Goal: Task Accomplishment & Management: Manage account settings

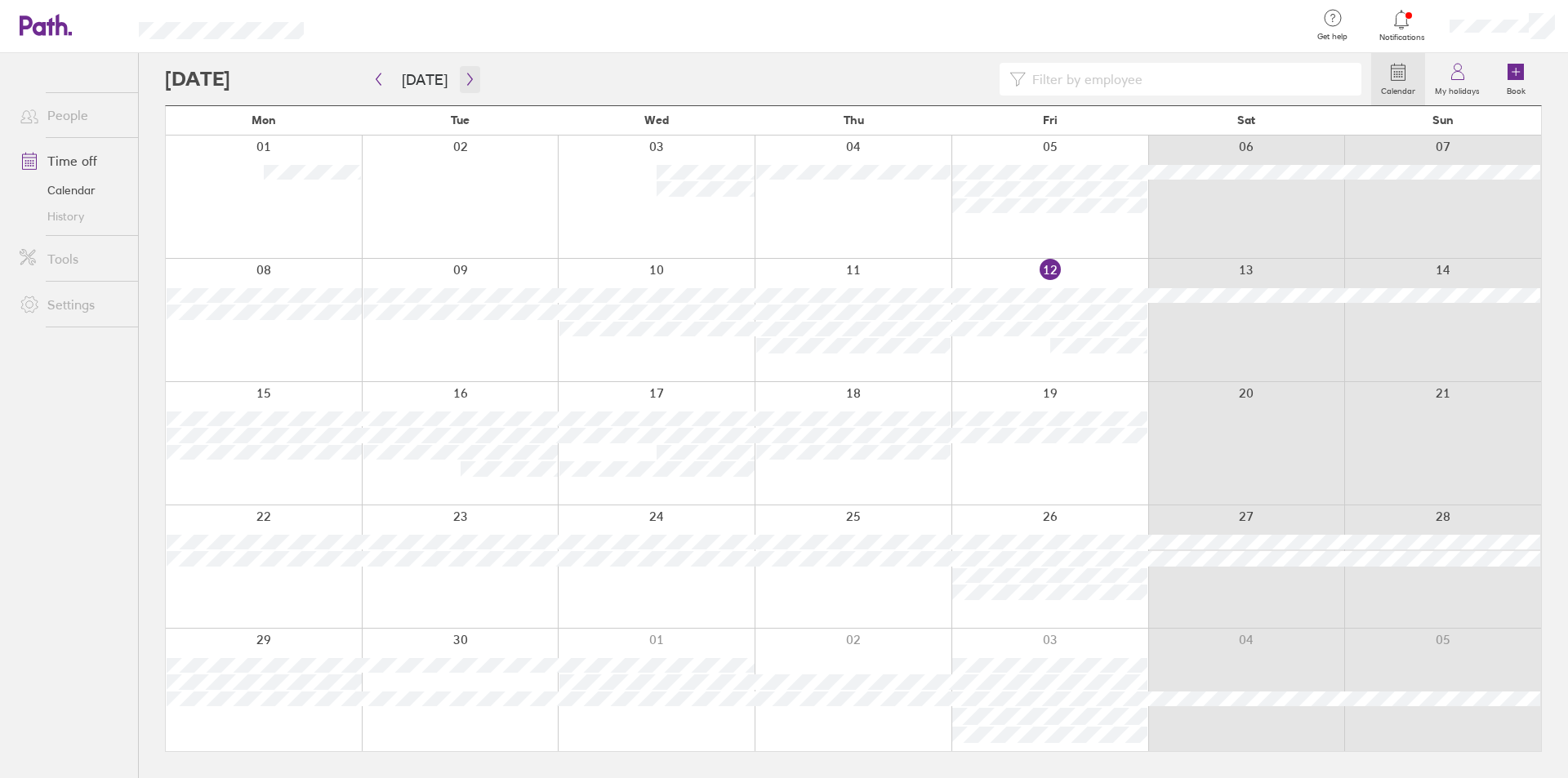
click at [460, 77] on button "button" at bounding box center [469, 80] width 20 height 27
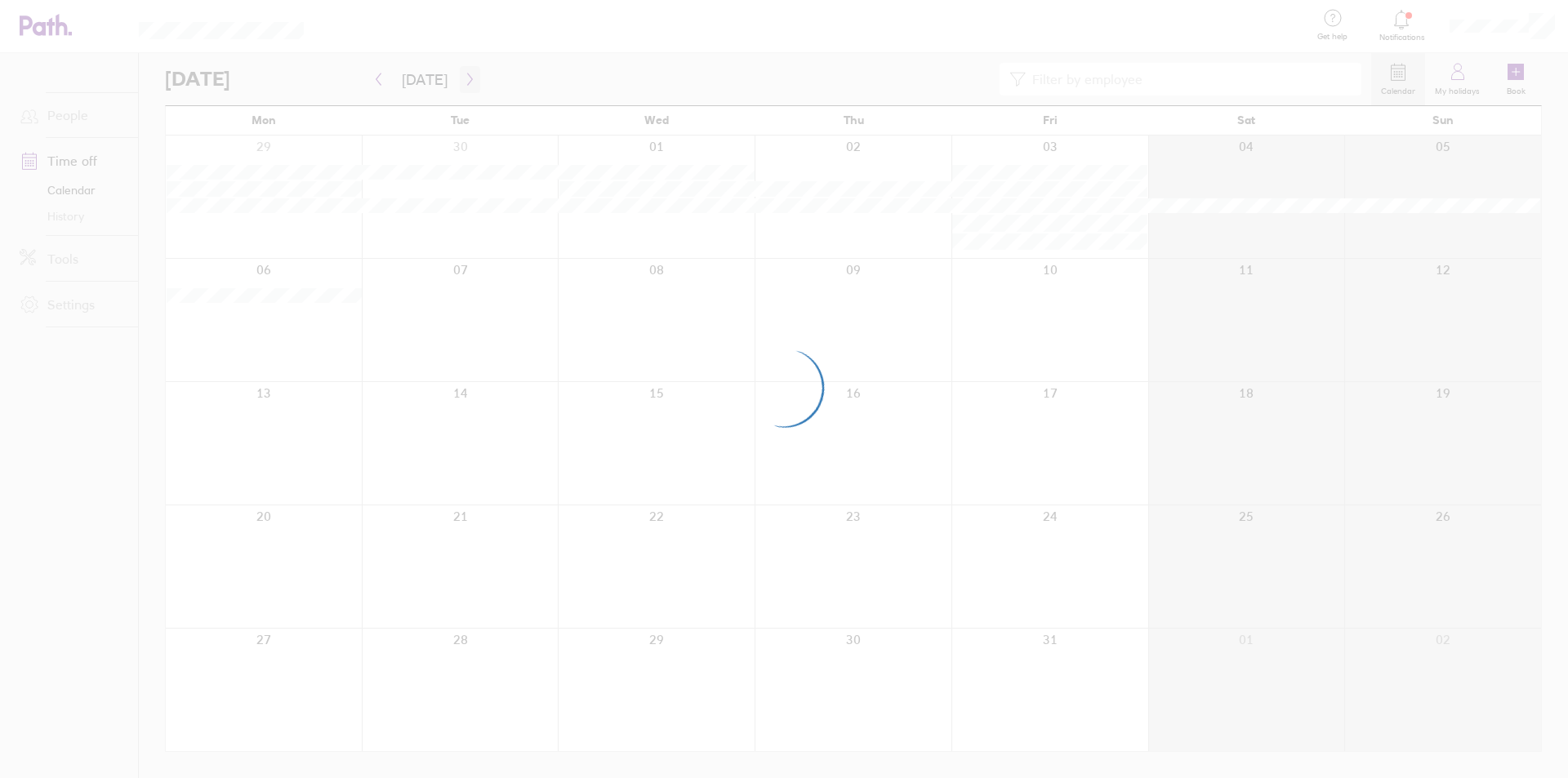
click at [458, 77] on div at bounding box center [784, 389] width 1568 height 778
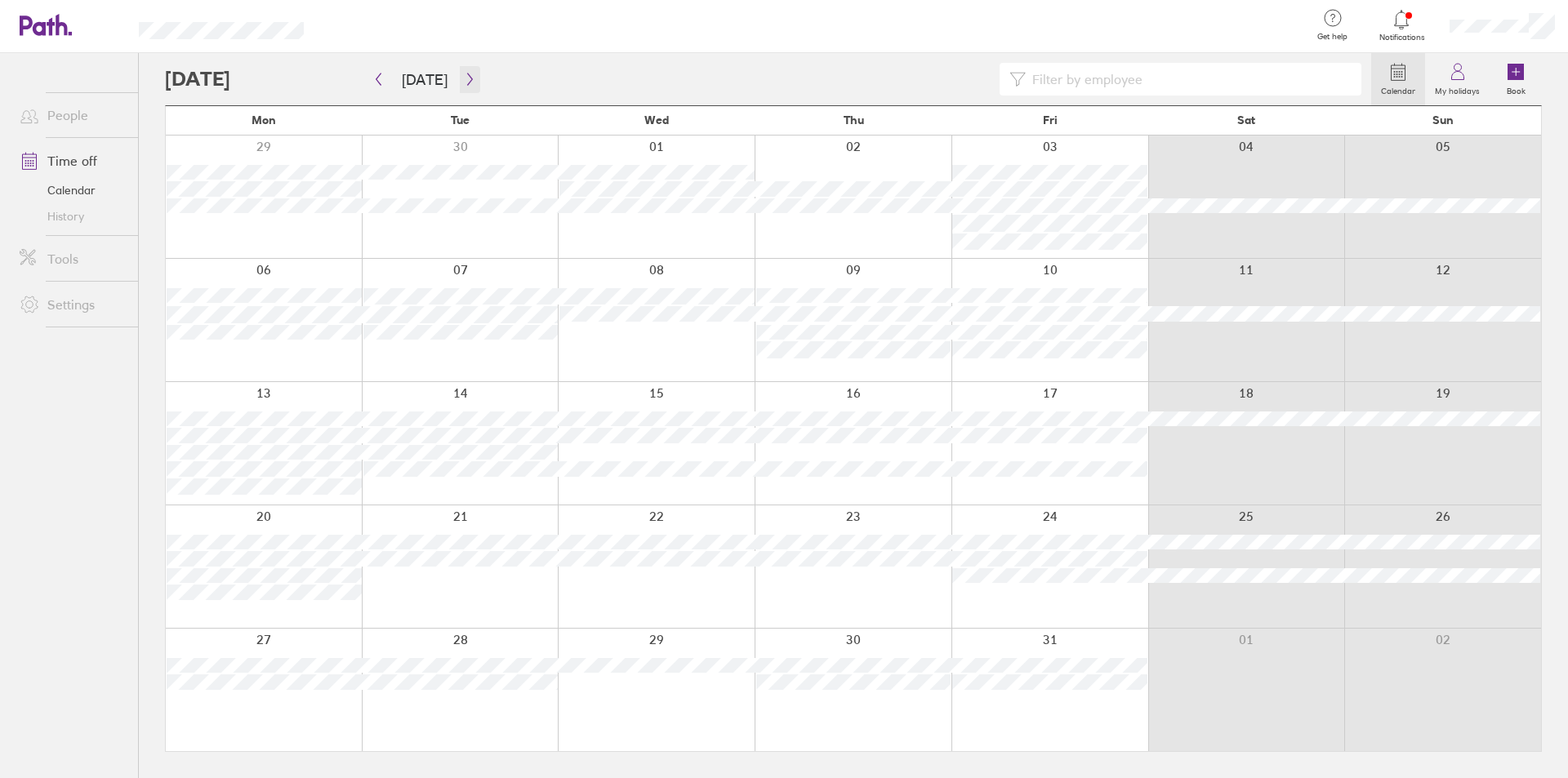
click at [467, 78] on icon "button" at bounding box center [470, 79] width 13 height 14
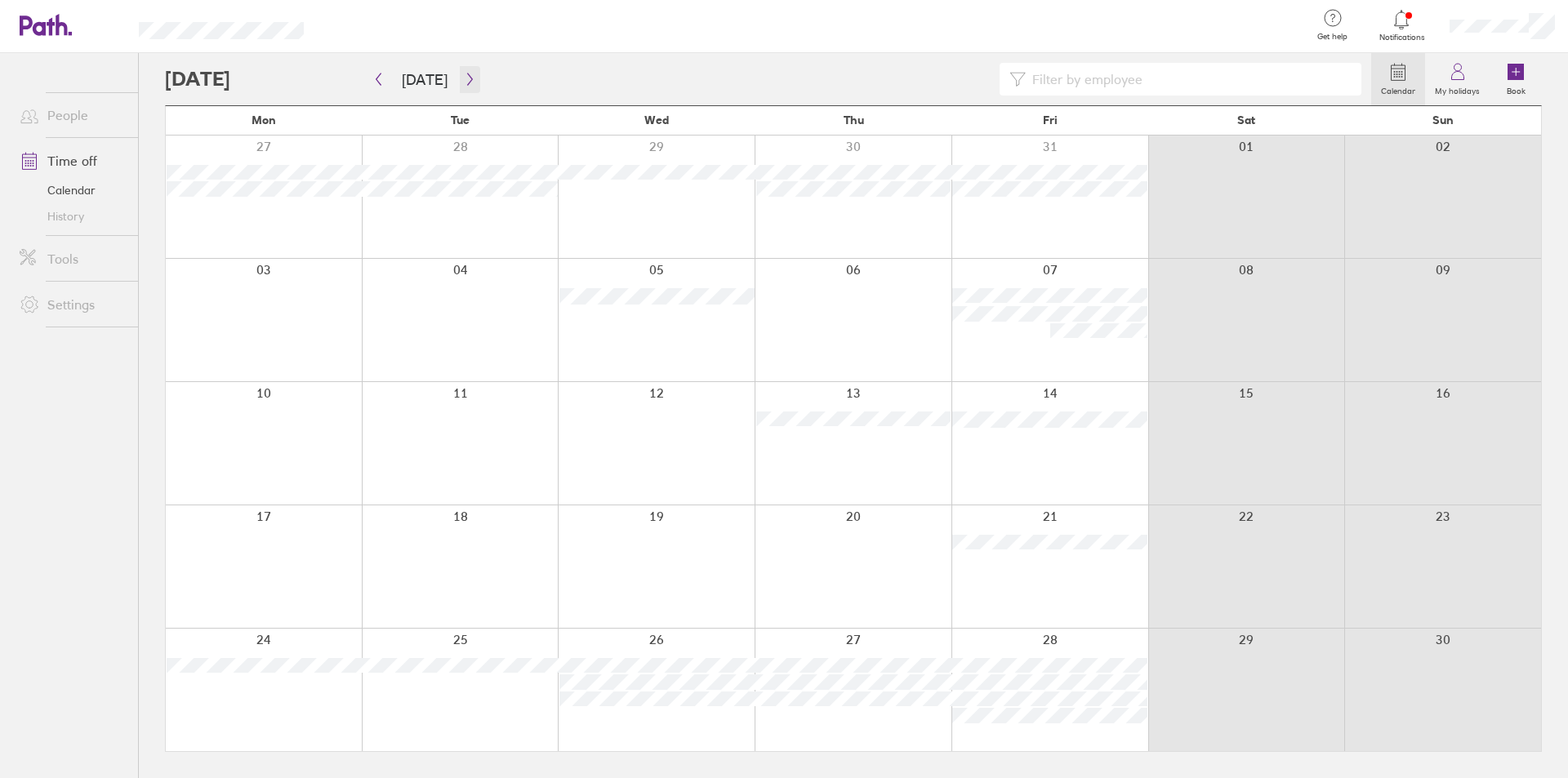
click at [467, 78] on icon "button" at bounding box center [470, 79] width 13 height 14
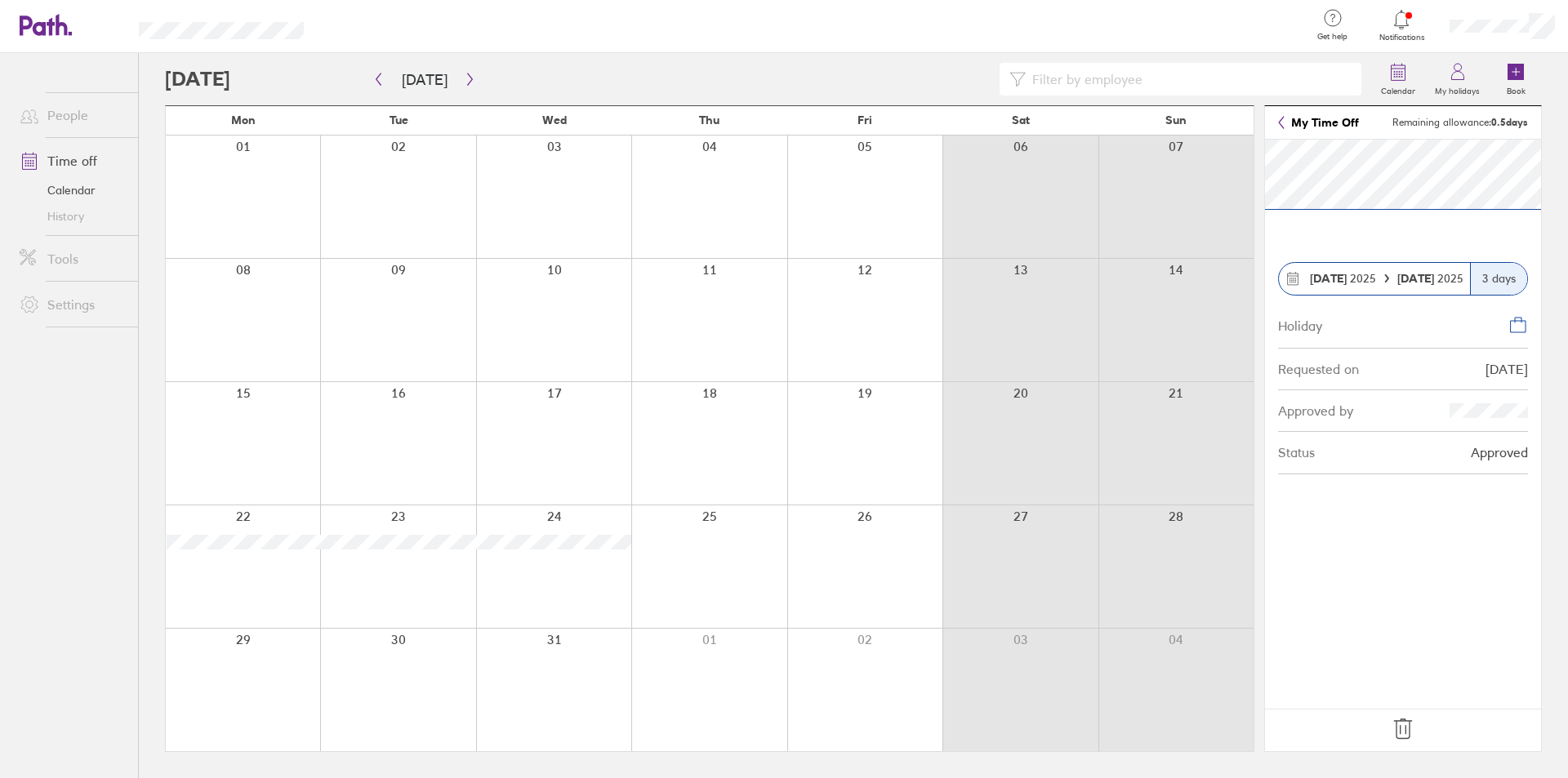
click at [1405, 724] on icon at bounding box center [1403, 729] width 26 height 26
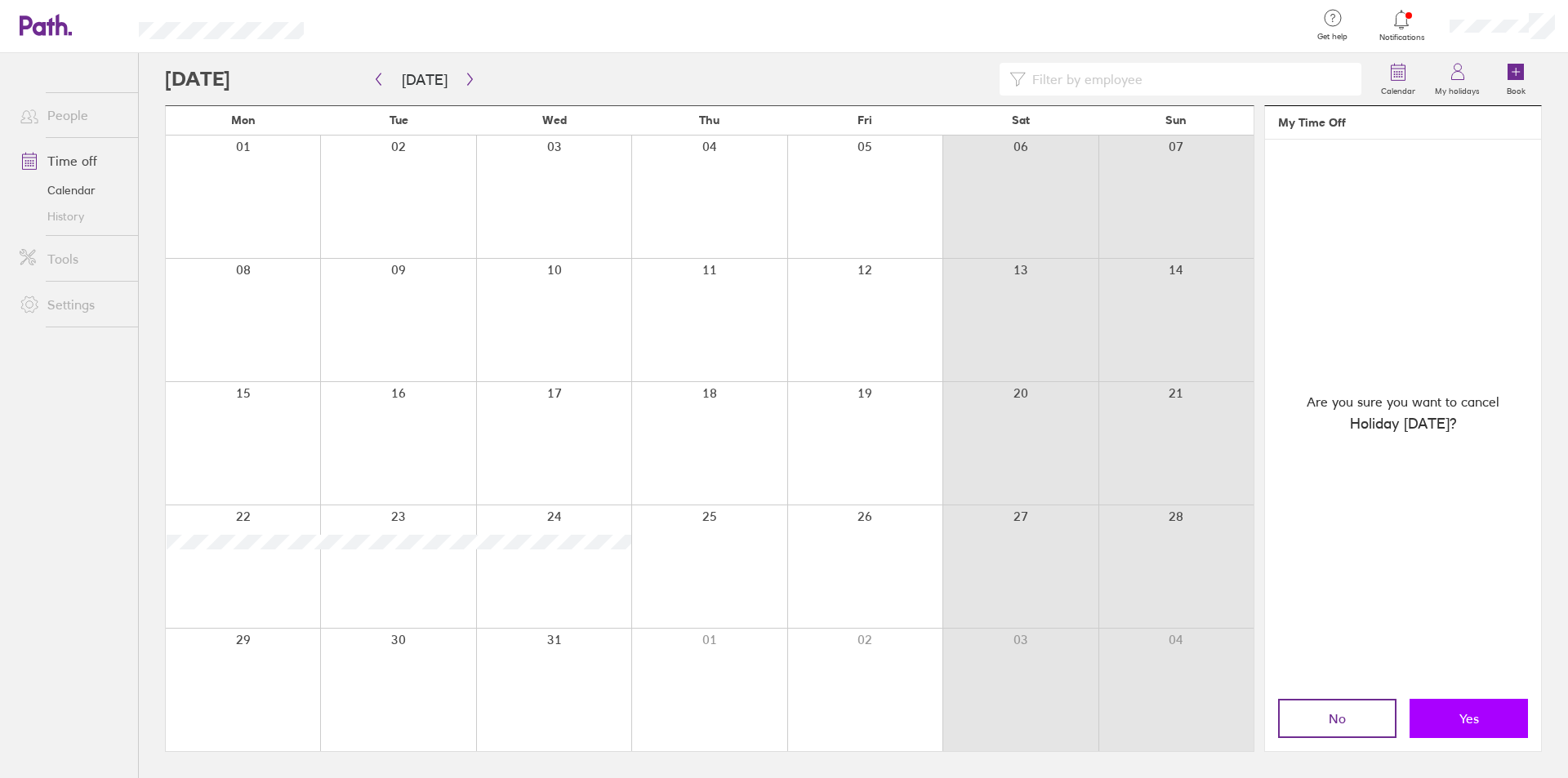
click at [1463, 712] on span "Yes" at bounding box center [1470, 718] width 19 height 14
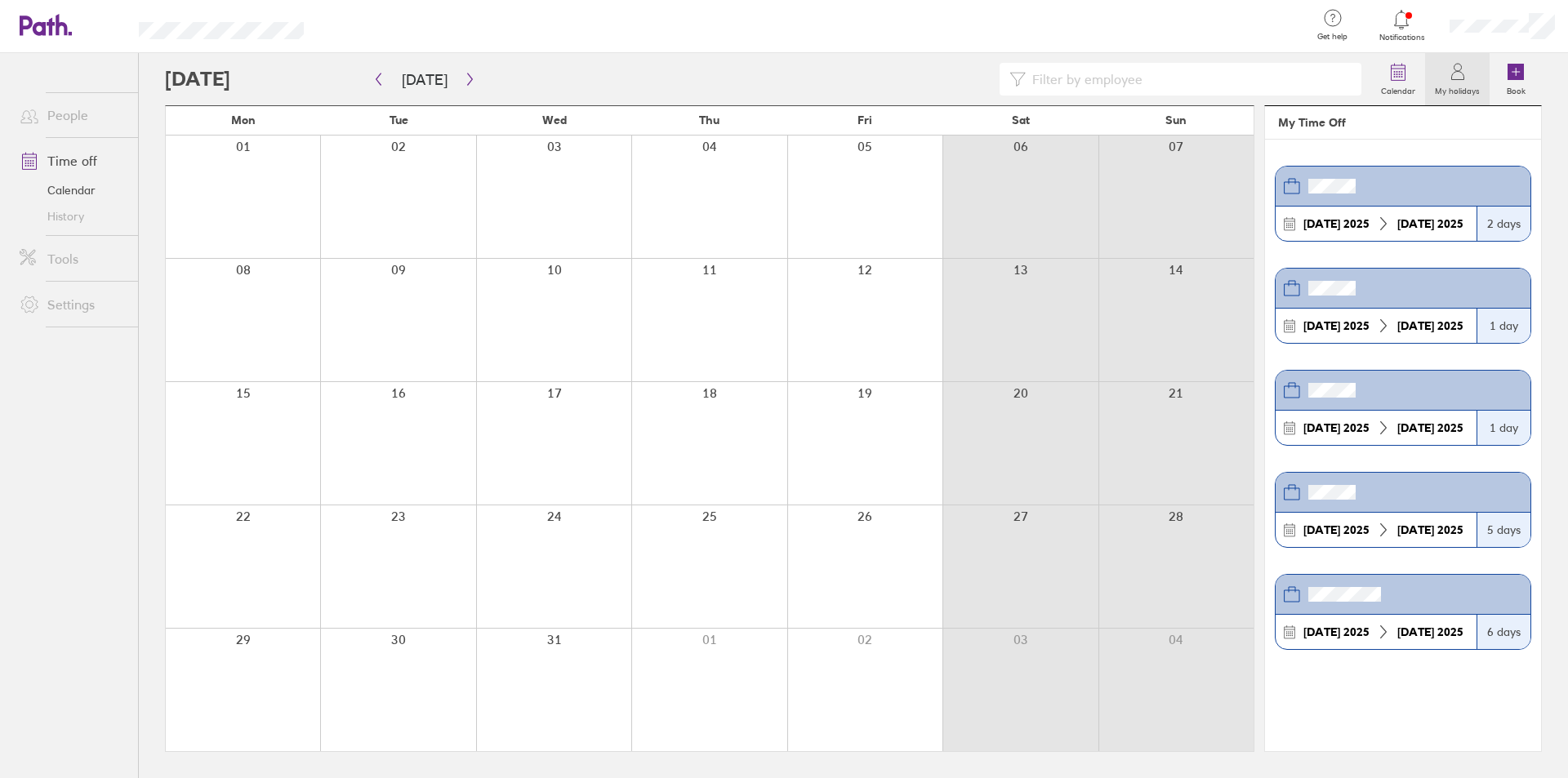
click at [272, 522] on div at bounding box center [243, 567] width 154 height 123
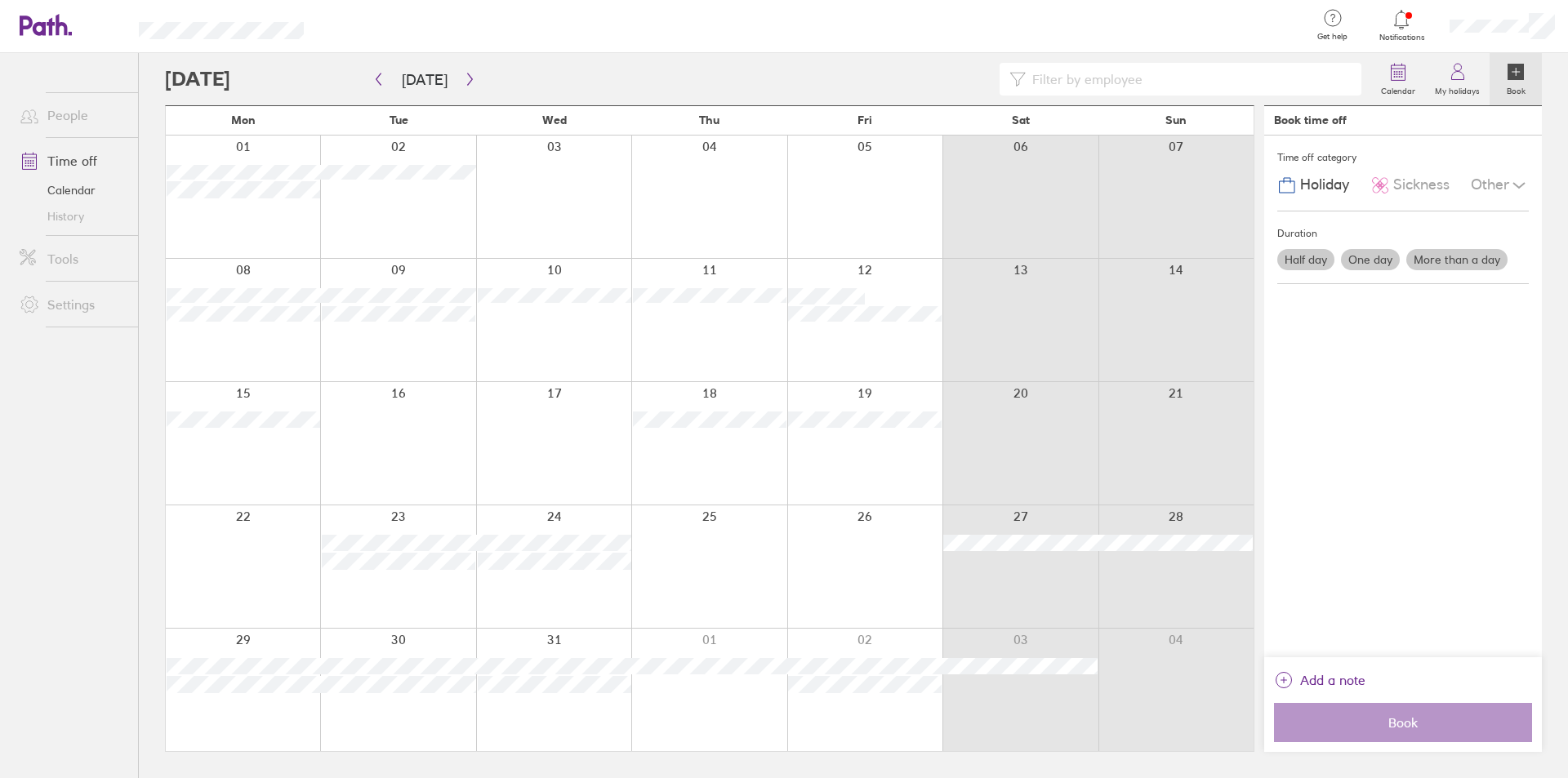
click at [229, 533] on div at bounding box center [243, 567] width 154 height 123
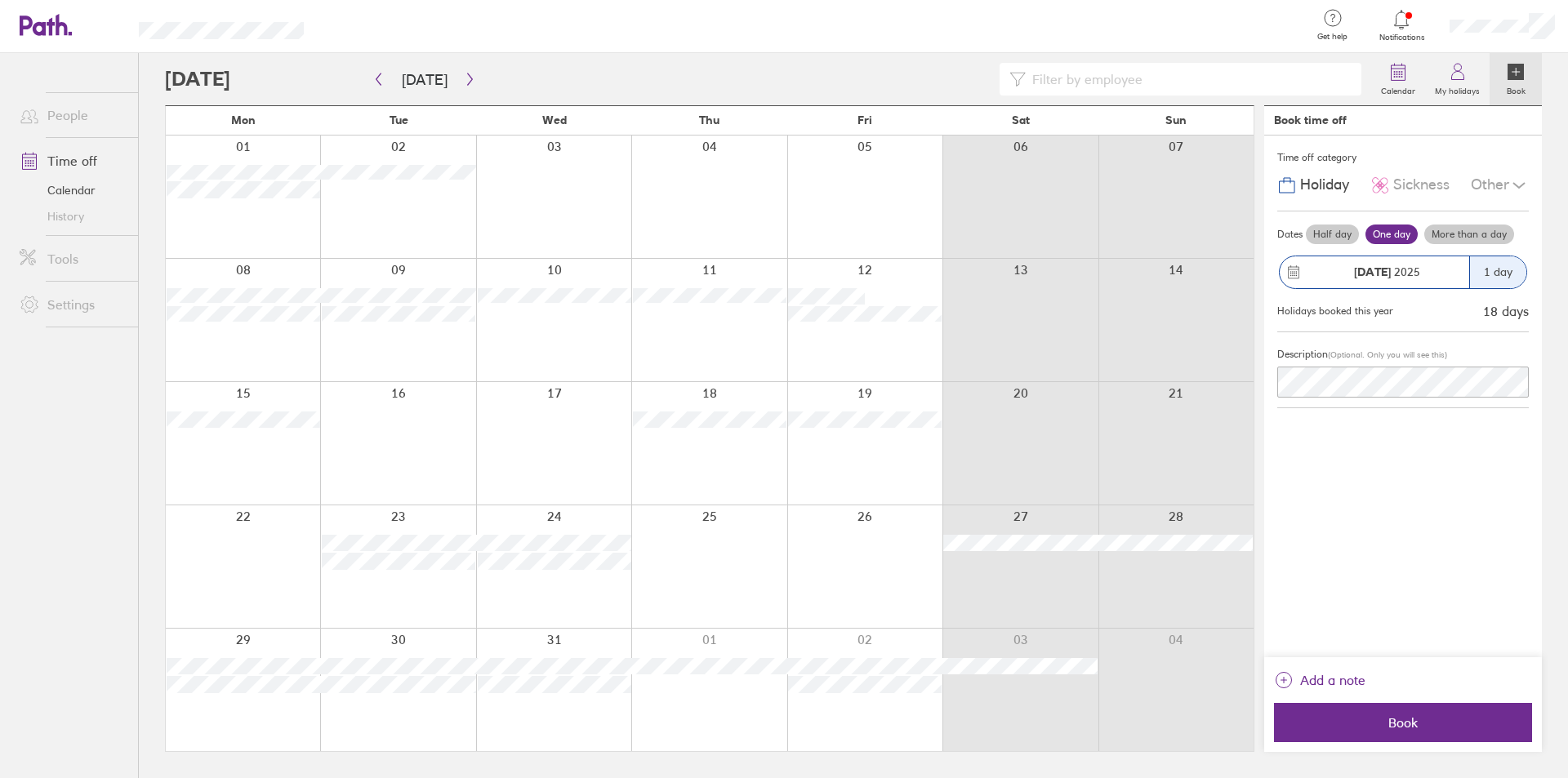
click at [1463, 236] on label "More than a day" at bounding box center [1469, 235] width 90 height 19
click at [0, 0] on input "More than a day" at bounding box center [0, 0] width 0 height 0
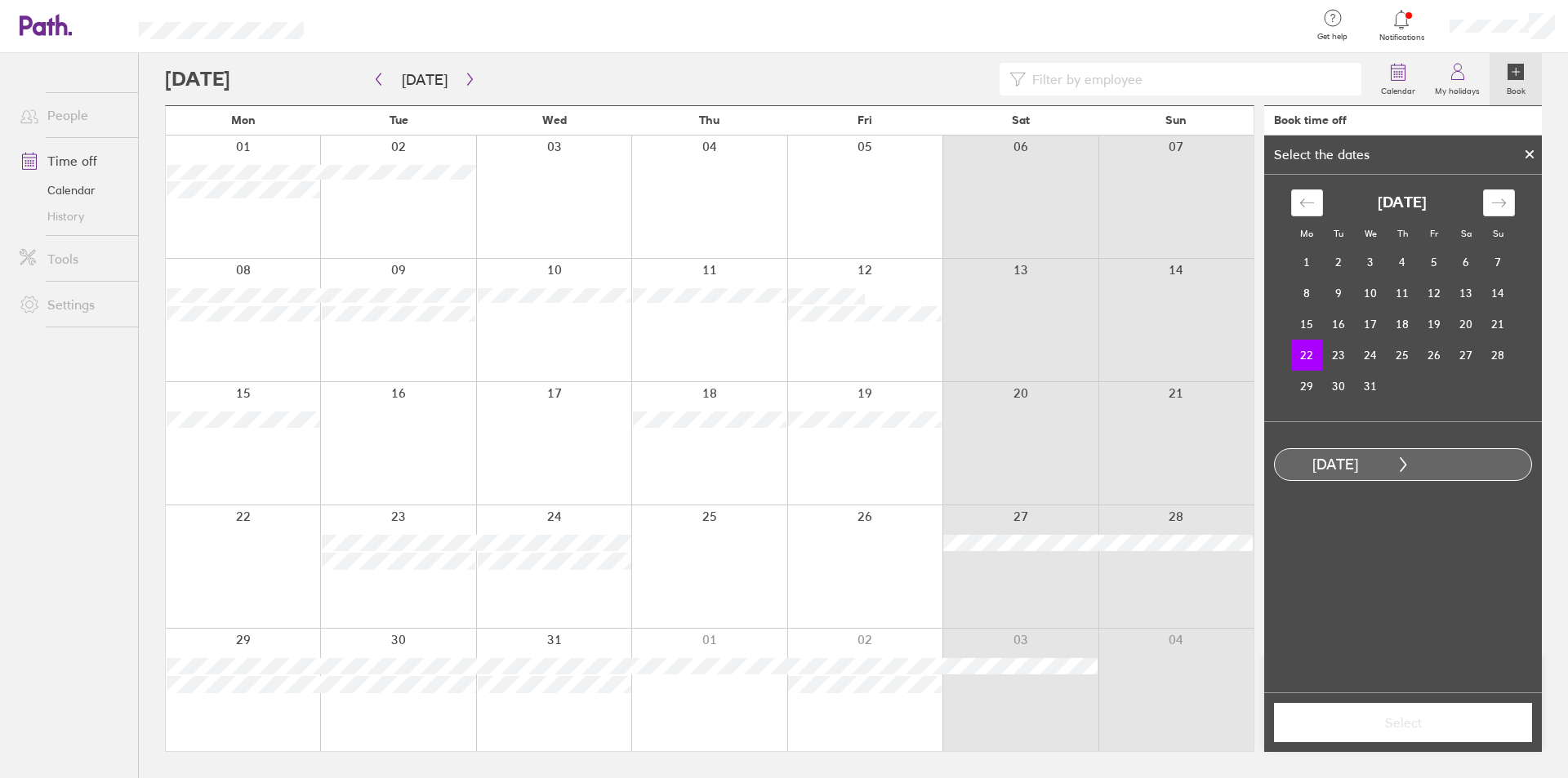
click at [248, 520] on div at bounding box center [243, 567] width 154 height 123
click at [1340, 343] on td "23" at bounding box center [1339, 355] width 32 height 31
click at [1398, 727] on span "Select" at bounding box center [1404, 722] width 236 height 14
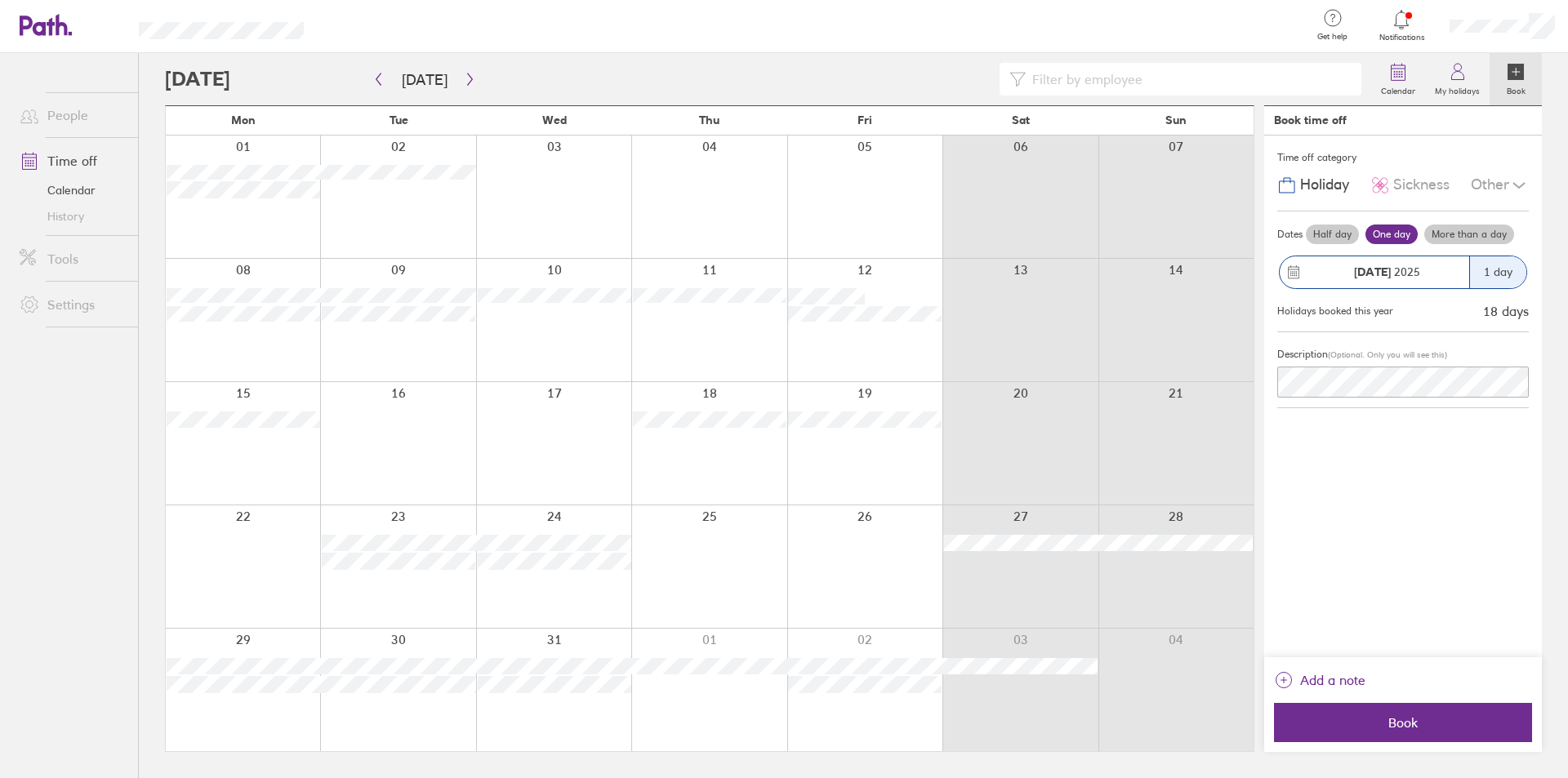
click at [1398, 727] on span "Book" at bounding box center [1404, 722] width 236 height 14
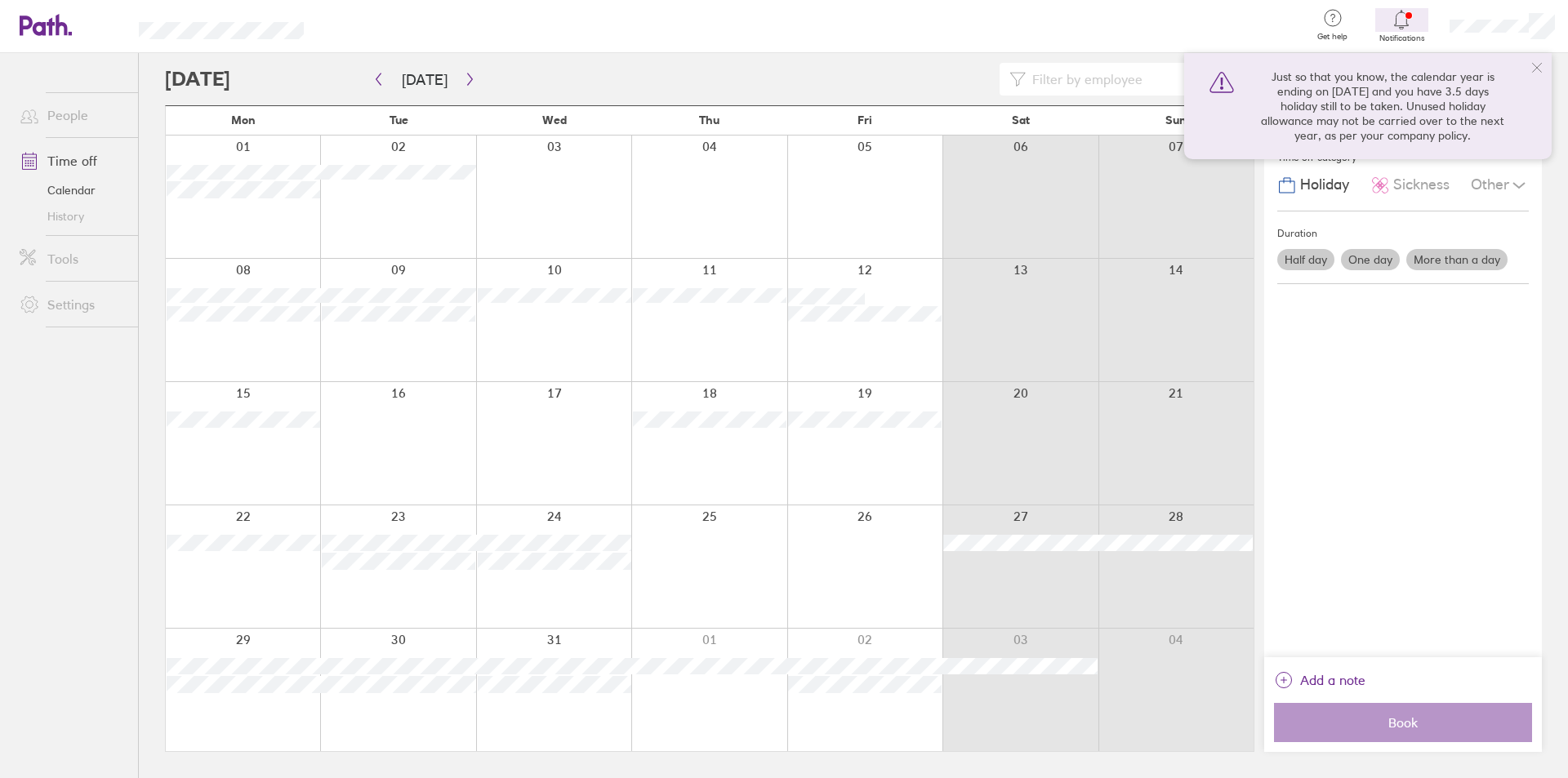
click at [375, 586] on div at bounding box center [398, 567] width 155 height 123
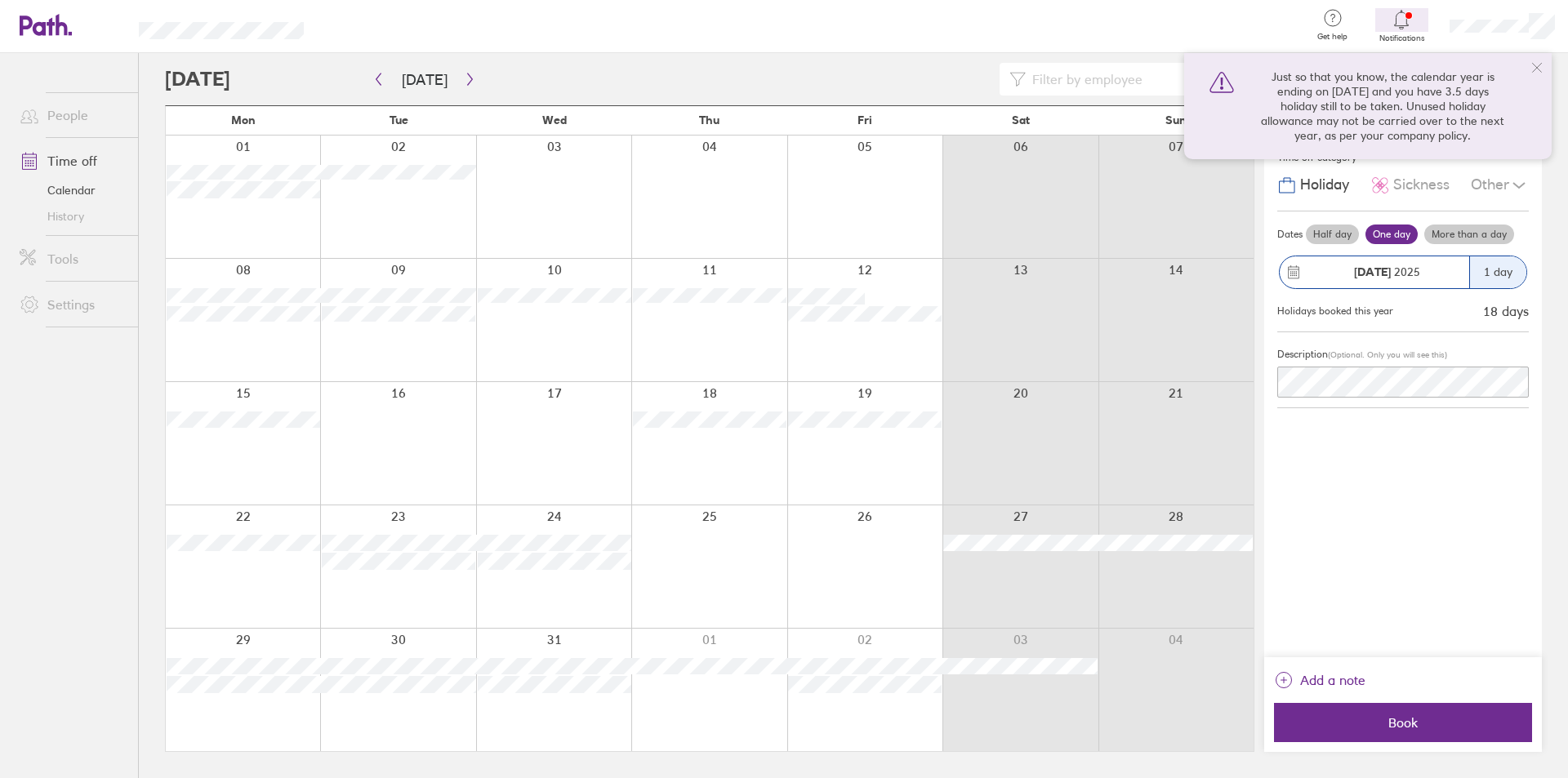
click at [366, 522] on div at bounding box center [398, 567] width 155 height 123
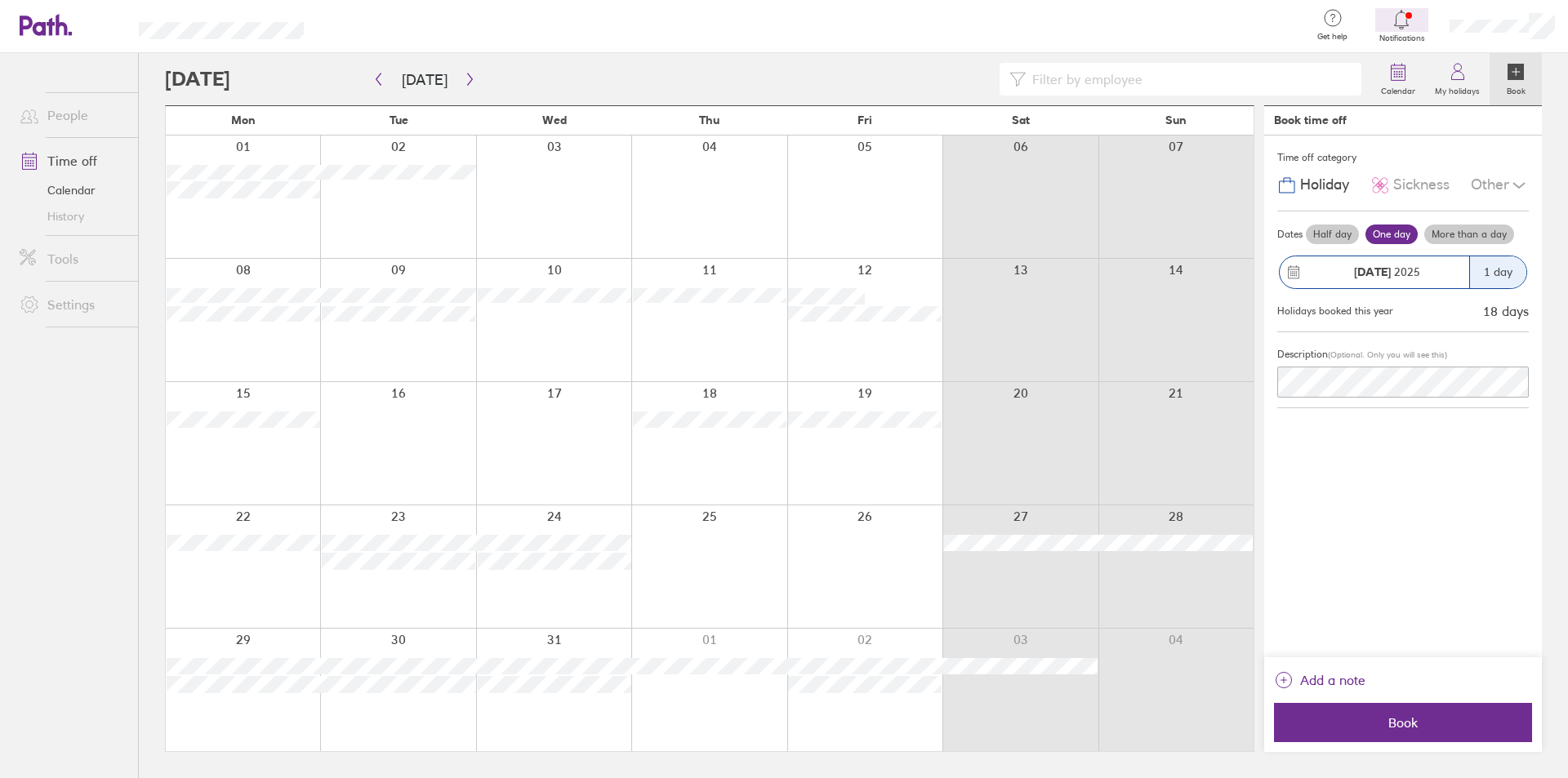
click at [390, 596] on div at bounding box center [398, 567] width 155 height 123
click at [1441, 724] on span "Book" at bounding box center [1404, 722] width 236 height 14
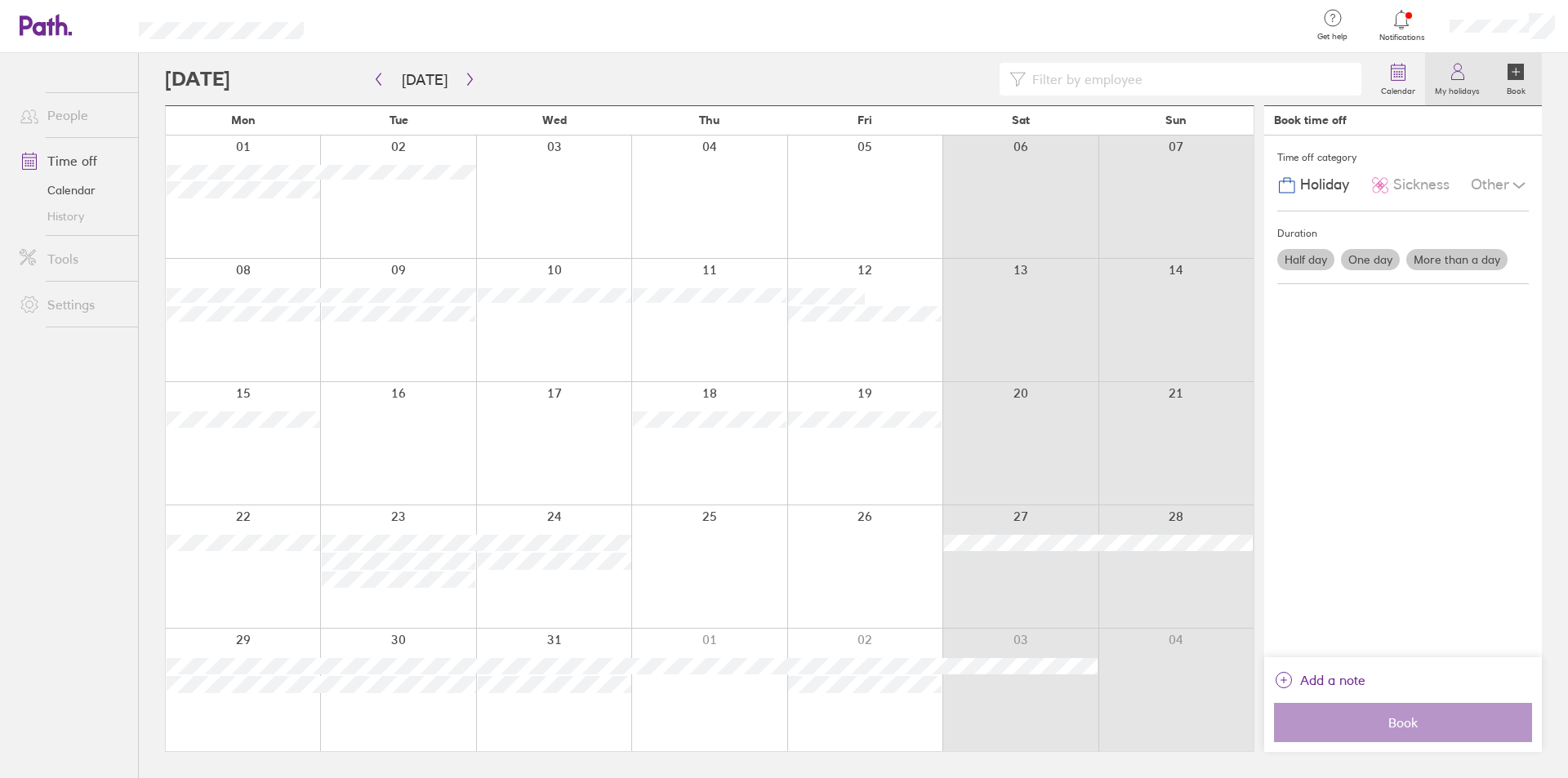
click at [1456, 82] on label "My holidays" at bounding box center [1457, 89] width 65 height 14
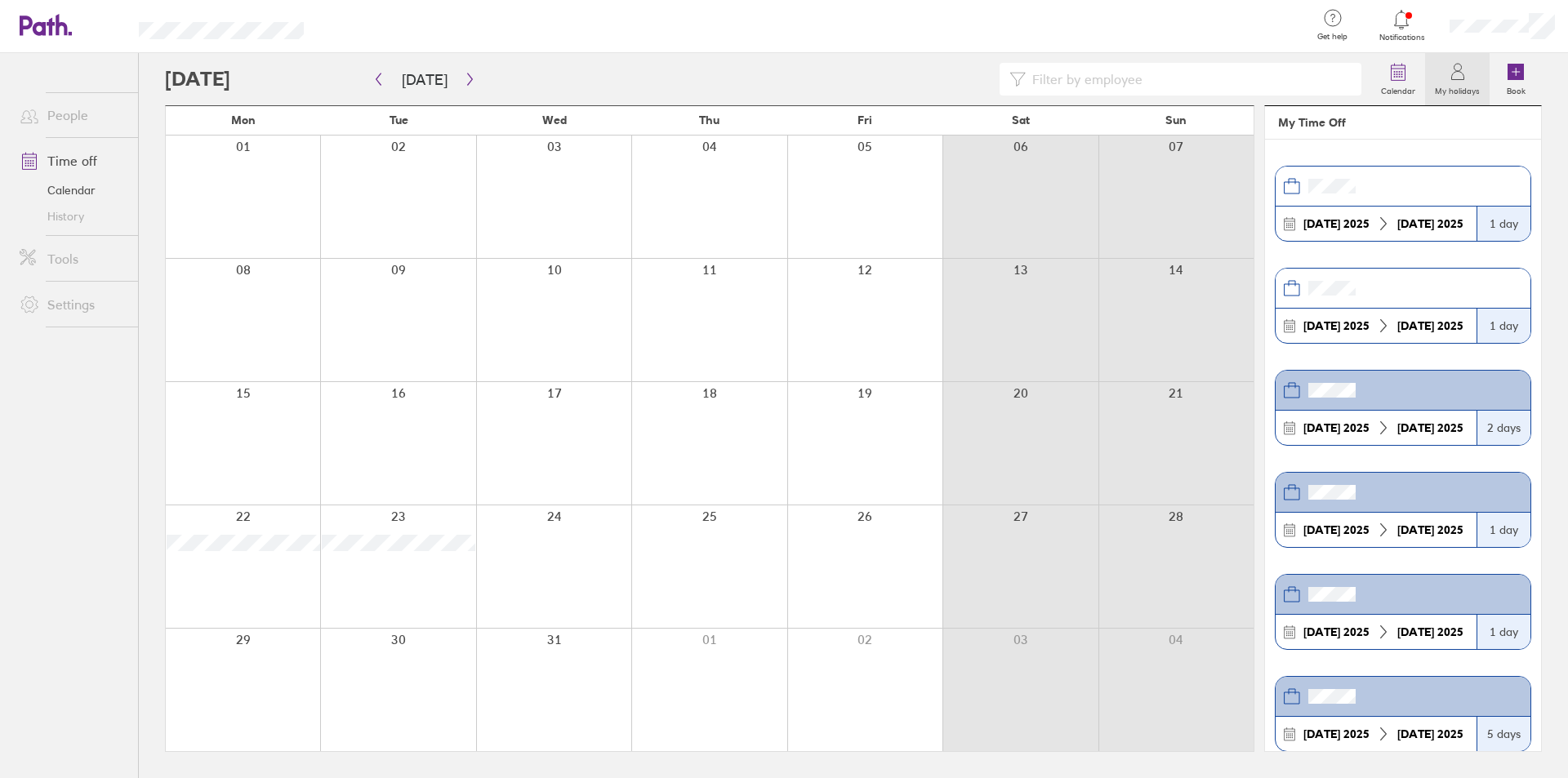
click at [1464, 76] on icon at bounding box center [1457, 75] width 13 height 8
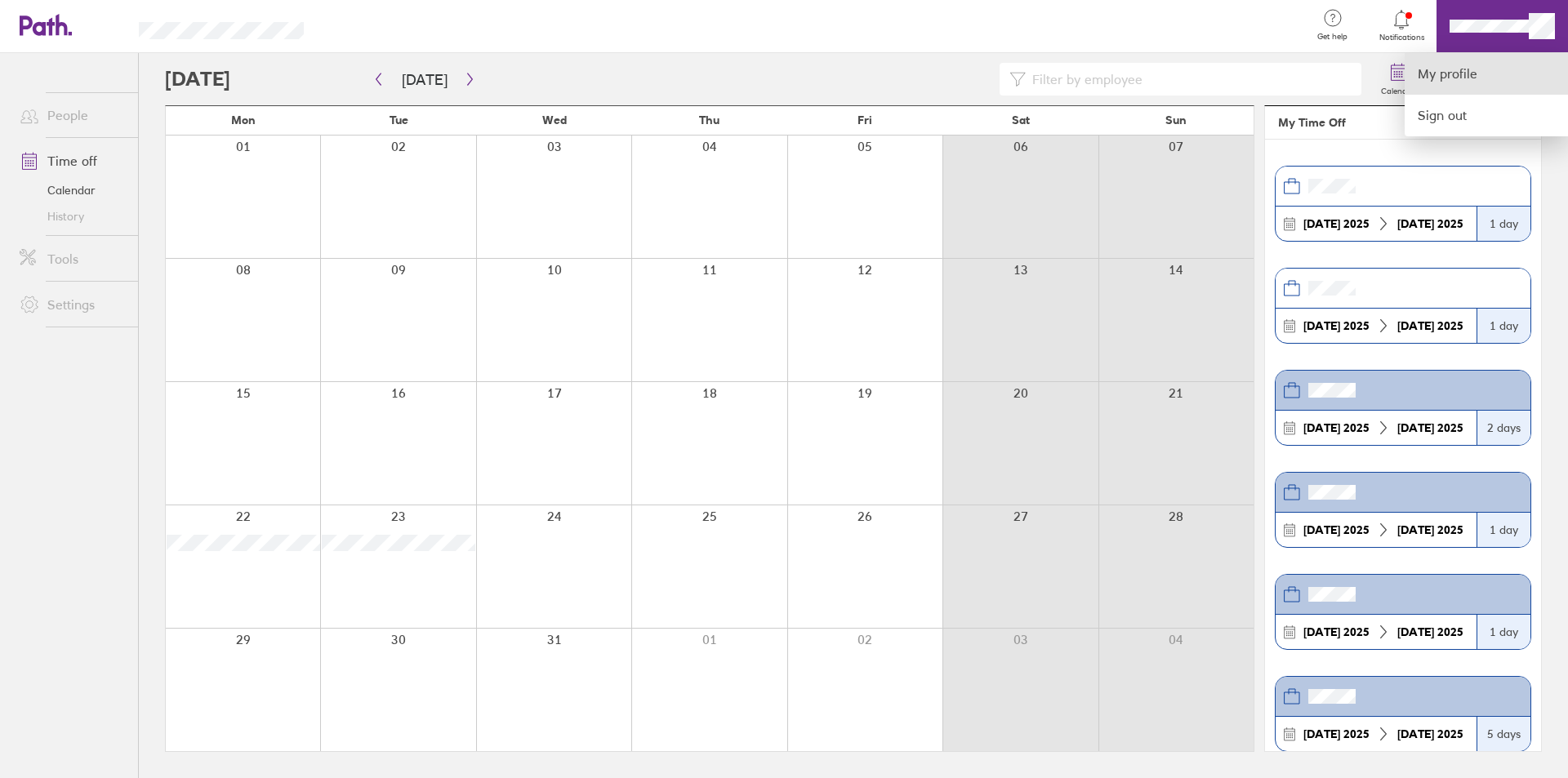
click at [1479, 78] on link "My profile" at bounding box center [1486, 73] width 163 height 42
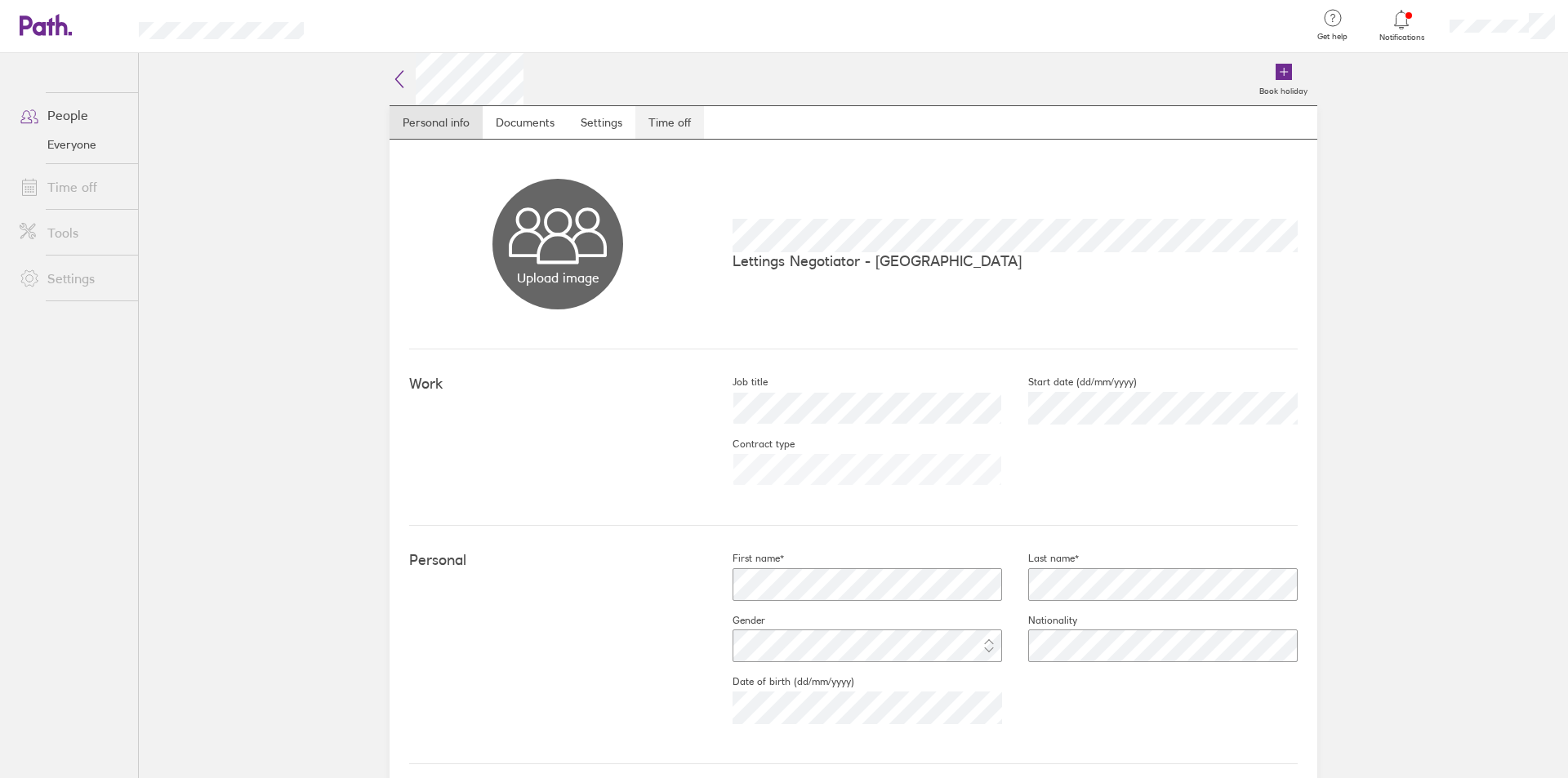
click at [650, 121] on link "Time off" at bounding box center [669, 123] width 69 height 33
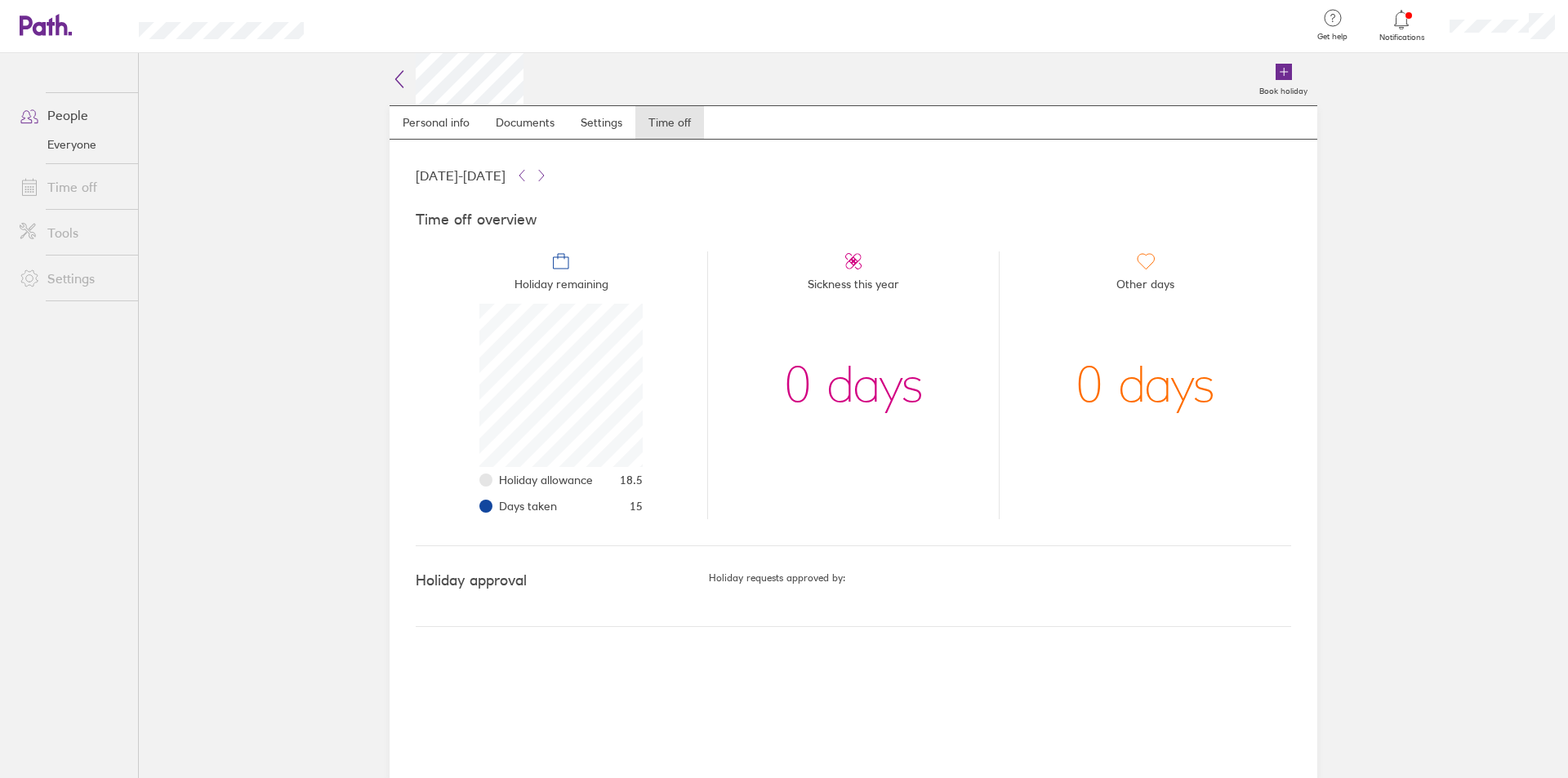
scroll to position [163, 163]
drag, startPoint x: 664, startPoint y: 519, endPoint x: 469, endPoint y: 433, distance: 213.1
click at [469, 433] on li "Holiday remaining Holiday allowance 18.5 Days taken 15" at bounding box center [562, 386] width 292 height 268
click at [676, 509] on li "Holiday remaining Holiday allowance 18.5 Days taken 15" at bounding box center [562, 386] width 292 height 268
